Goal: Task Accomplishment & Management: Use online tool/utility

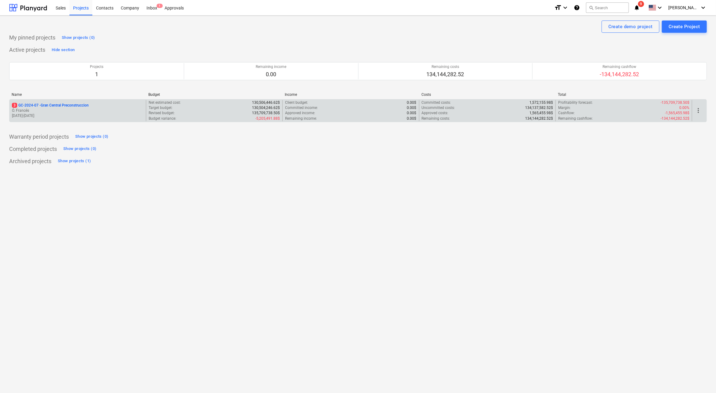
click at [82, 110] on p "Ó. Francés" at bounding box center [78, 110] width 132 height 5
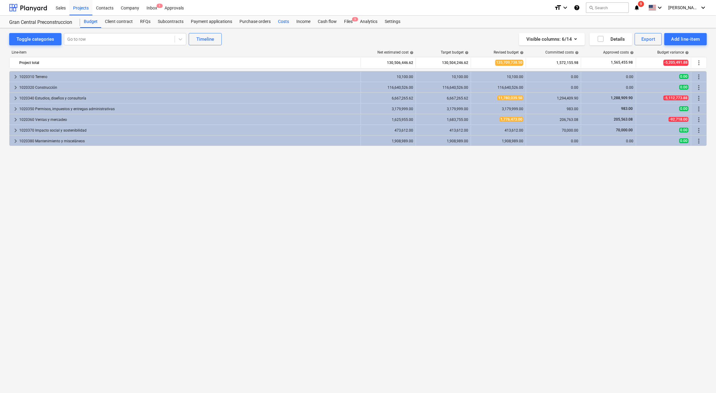
click at [283, 20] on div "Costs" at bounding box center [283, 22] width 18 height 12
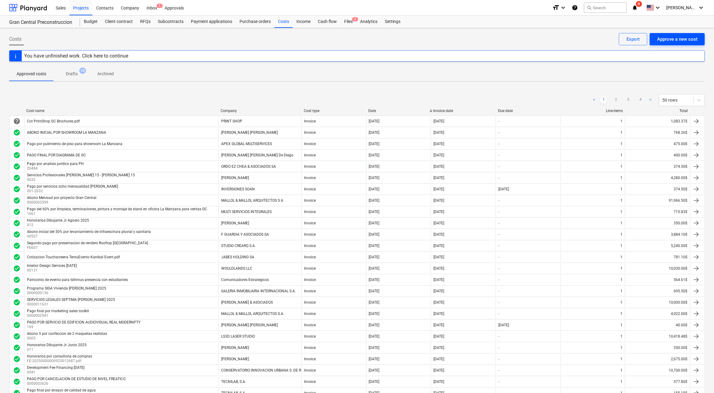
click at [663, 37] on div "Approve a new cost" at bounding box center [677, 39] width 40 height 8
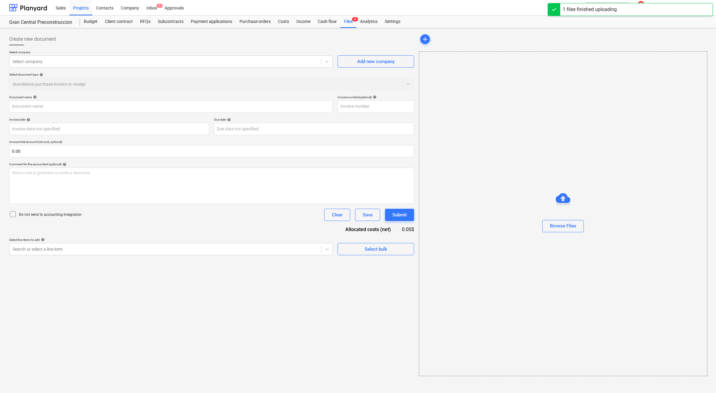
type input "Cotizacion [GEOGRAPHIC_DATA]..pdf"
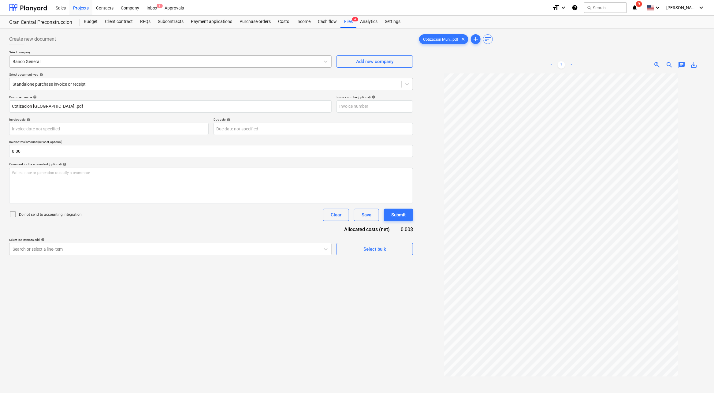
click at [117, 62] on div at bounding box center [165, 61] width 304 height 6
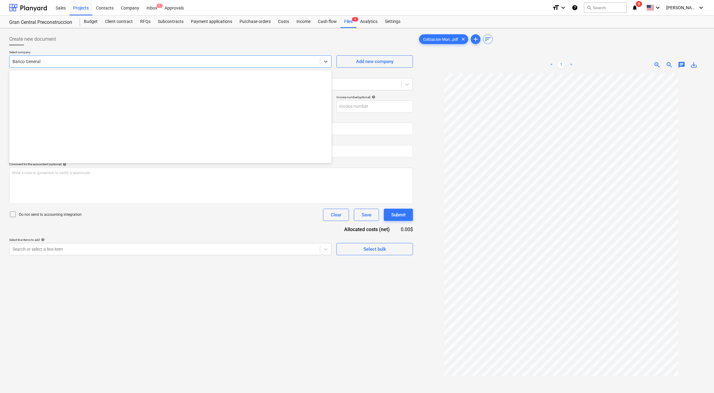
scroll to position [610, 0]
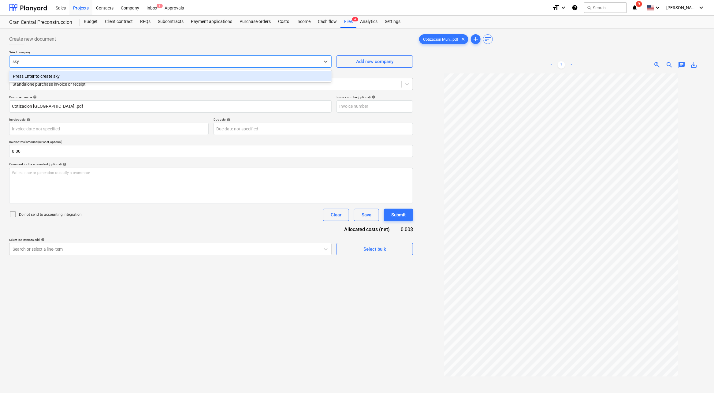
type input "skyl"
click at [325, 60] on icon at bounding box center [326, 61] width 6 height 6
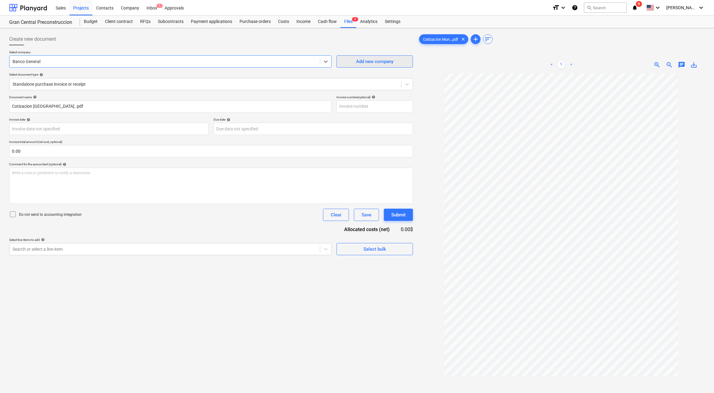
click at [370, 60] on div "Add new company" at bounding box center [374, 62] width 37 height 8
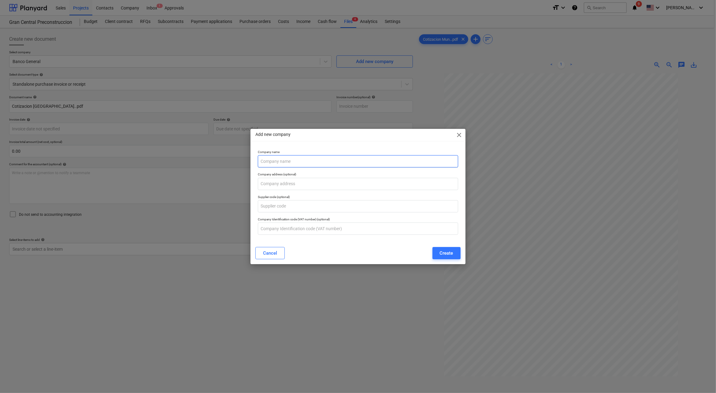
click at [317, 164] on input "text" at bounding box center [358, 161] width 200 height 12
type input "SKYLINE"
click at [448, 256] on div "Create" at bounding box center [446, 253] width 13 height 8
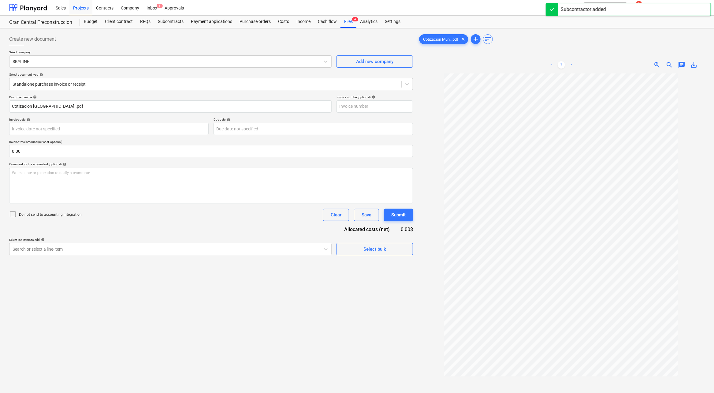
click at [147, 255] on div "Create new document Select company SKYLINE Add new company Select document type…" at bounding box center [211, 241] width 409 height 421
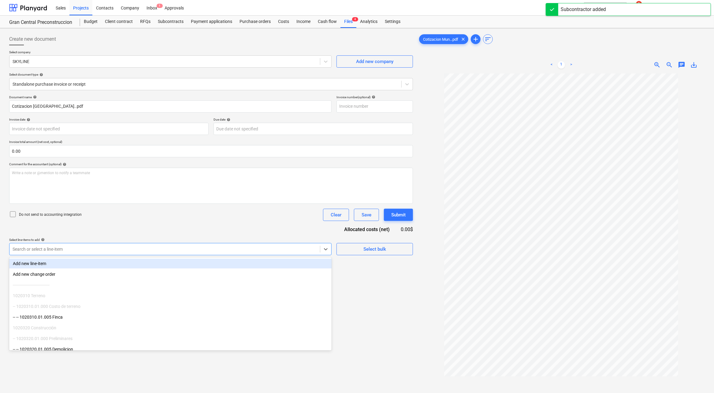
click at [180, 245] on div "Search or select a line-item" at bounding box center [164, 249] width 311 height 9
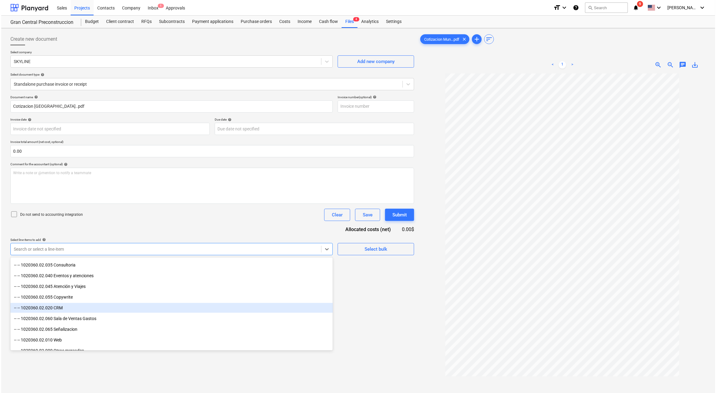
scroll to position [571, 0]
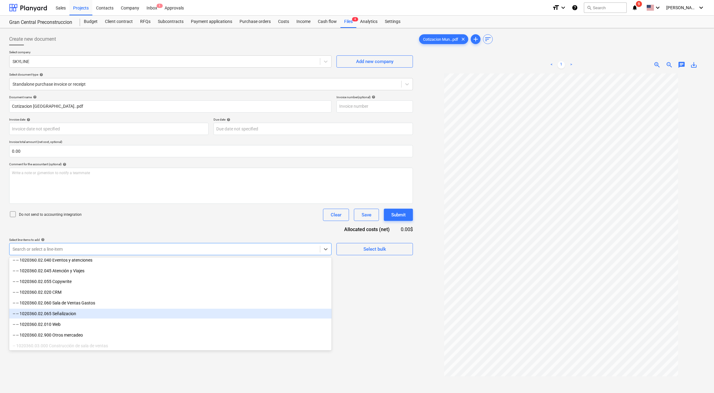
drag, startPoint x: 102, startPoint y: 314, endPoint x: 102, endPoint y: 310, distance: 4.6
click at [102, 310] on div "-- -- 1020360.02.065 Señalizacion" at bounding box center [170, 314] width 322 height 10
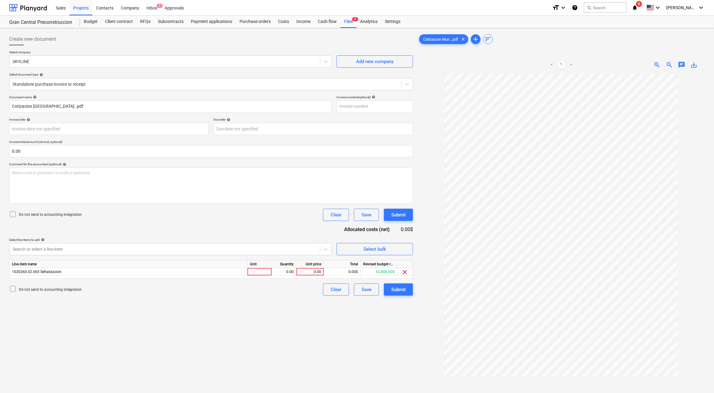
click at [370, 343] on div "Create new document Select company SKYLINE Add new company Select document type…" at bounding box center [211, 241] width 409 height 421
click at [319, 272] on div "0.00" at bounding box center [310, 272] width 22 height 8
type input "2140"
click at [302, 309] on div "Create new document Select company SKYLINE Add new company Select document type…" at bounding box center [211, 241] width 409 height 421
drag, startPoint x: 107, startPoint y: 106, endPoint x: 0, endPoint y: 106, distance: 107.4
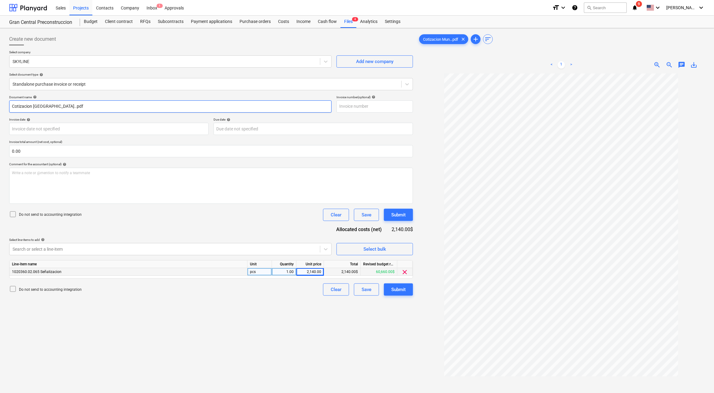
click at [0, 106] on div "Create new document Select company SKYLINE Add new company Select document type…" at bounding box center [357, 241] width 714 height 426
type input "p"
type input "Pago por permiso [PERSON_NAME] inicial municipio gran central"
click at [374, 59] on div "Add new company" at bounding box center [374, 62] width 37 height 8
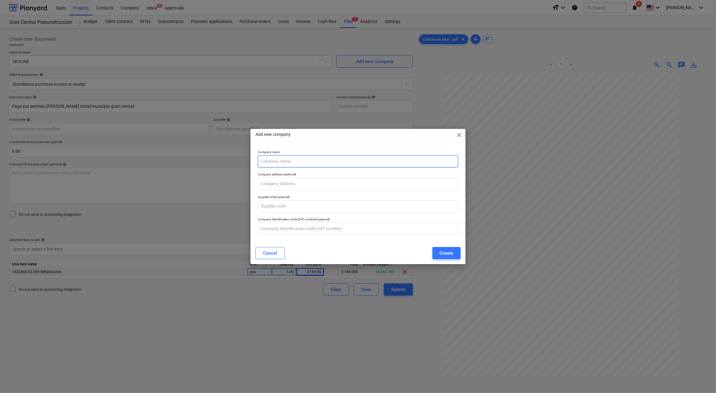
click at [294, 161] on input "text" at bounding box center [358, 161] width 200 height 12
type input "SKYLINE OUTDOORS SA"
type input "1913585-1-72892"
click at [446, 253] on div "Create" at bounding box center [446, 253] width 13 height 8
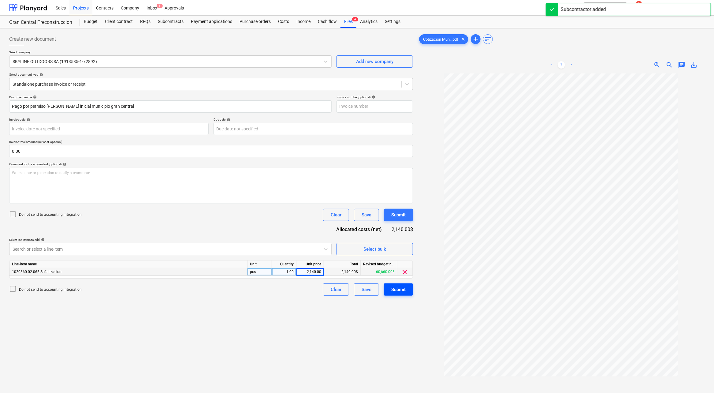
click at [402, 286] on div "Submit" at bounding box center [398, 289] width 14 height 8
